Goal: Register for event/course

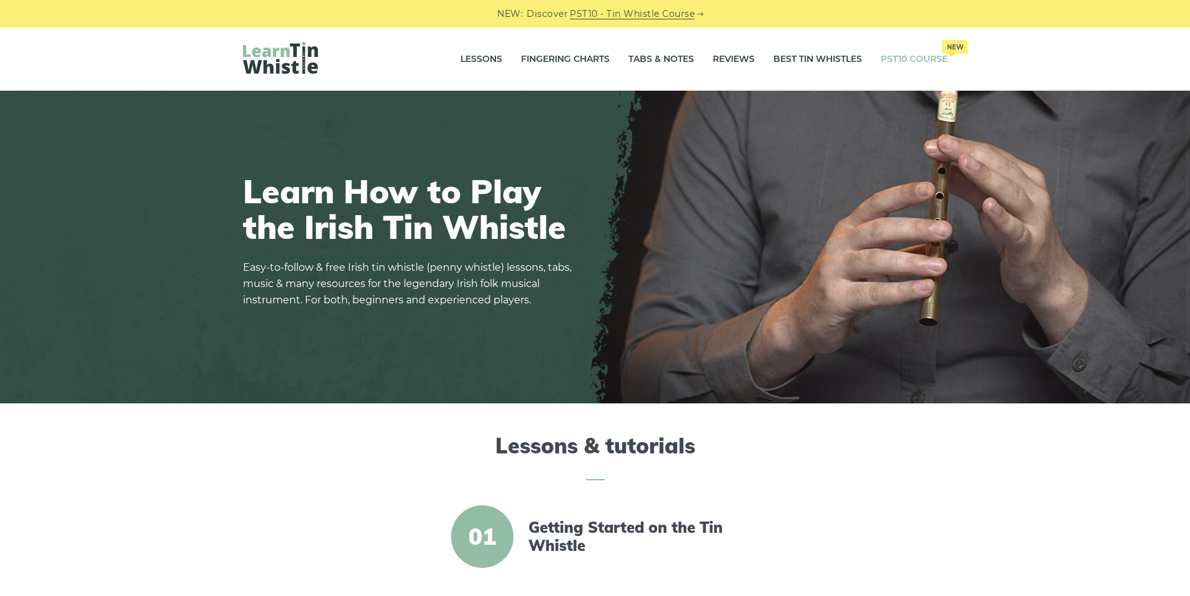
click at [906, 59] on link "PST10 Course New" at bounding box center [914, 59] width 67 height 31
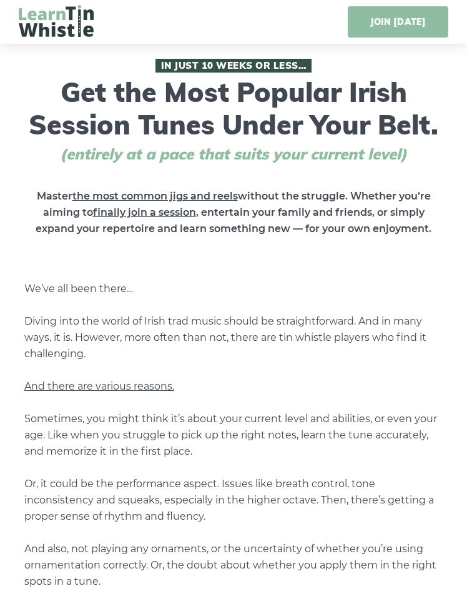
click at [406, 21] on link "JOIN [DATE]" at bounding box center [398, 21] width 101 height 31
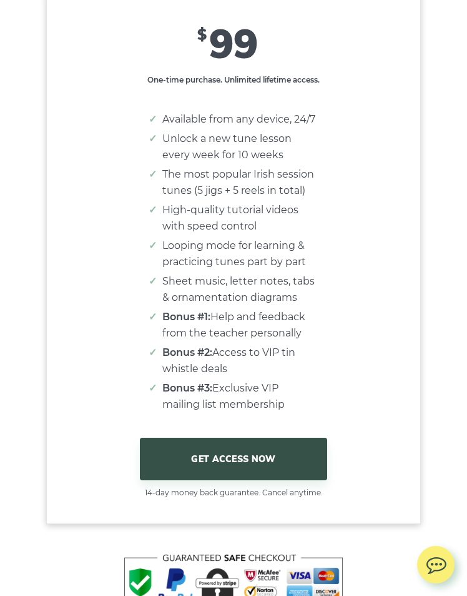
scroll to position [8153, 0]
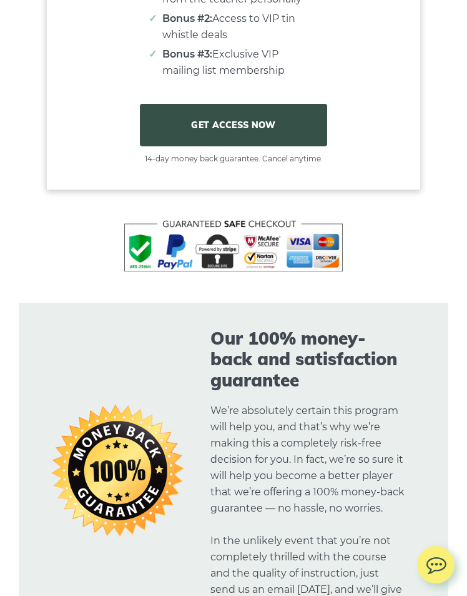
click at [249, 134] on link "GET ACCESS NOW" at bounding box center [233, 125] width 187 height 42
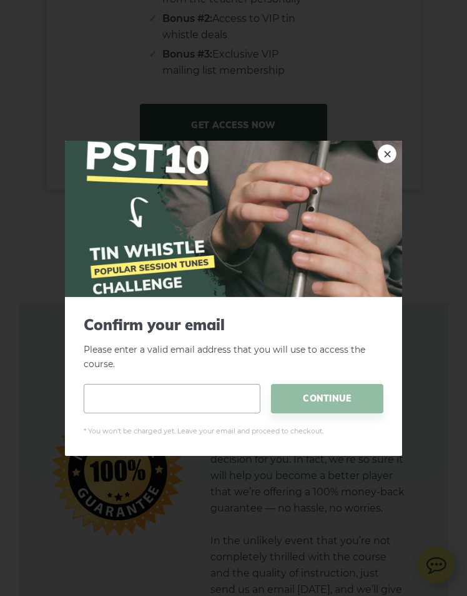
click at [156, 392] on input "email" at bounding box center [172, 398] width 177 height 29
type input "**********"
click at [343, 402] on span "CONTINUE" at bounding box center [327, 398] width 112 height 29
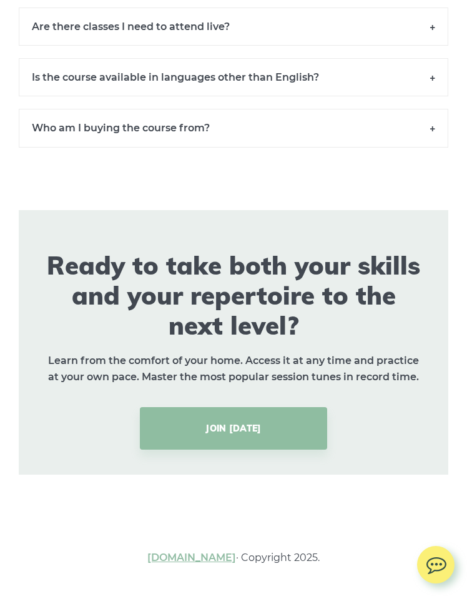
scroll to position [9197, 0]
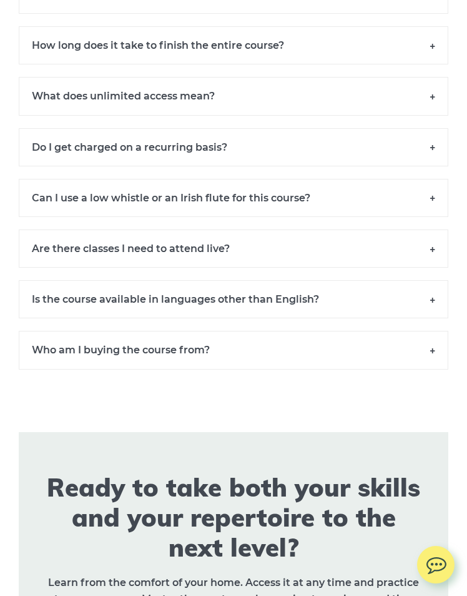
click at [433, 217] on h6 "Can I use a low whistle or an Irish flute for this course?" at bounding box center [234, 198] width 430 height 38
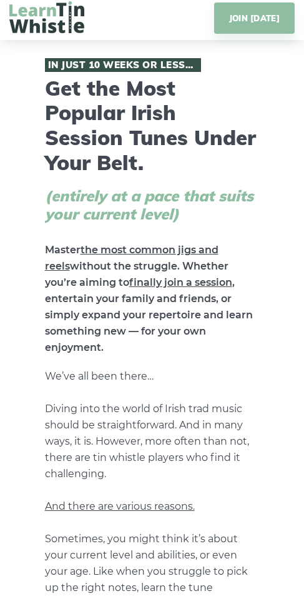
scroll to position [0, 0]
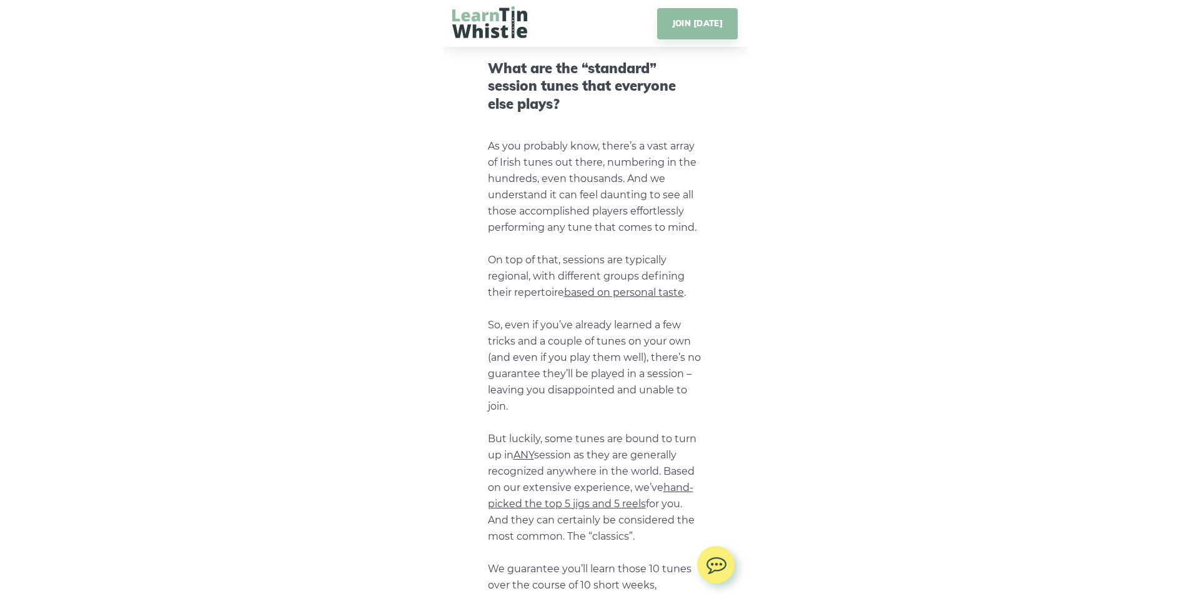
scroll to position [1667, 0]
